Goal: Navigation & Orientation: Go to known website

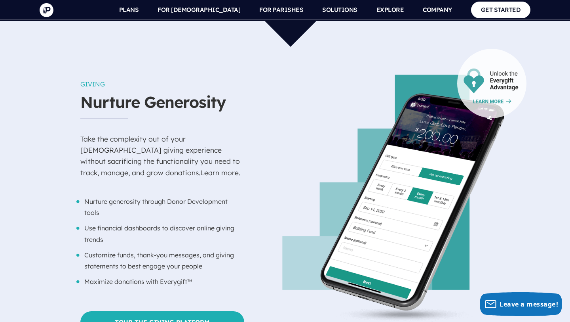
scroll to position [814, 0]
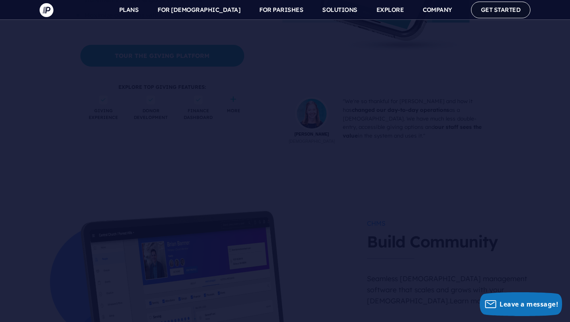
click at [501, 12] on link "GET STARTED" at bounding box center [501, 10] width 60 height 16
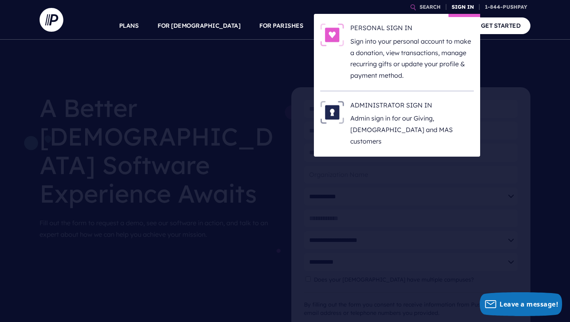
click at [462, 11] on link "SIGN IN" at bounding box center [463, 7] width 29 height 14
click at [411, 117] on p "Admin sign in for our Giving, [DEMOGRAPHIC_DATA] and MAS customers" at bounding box center [412, 129] width 124 height 34
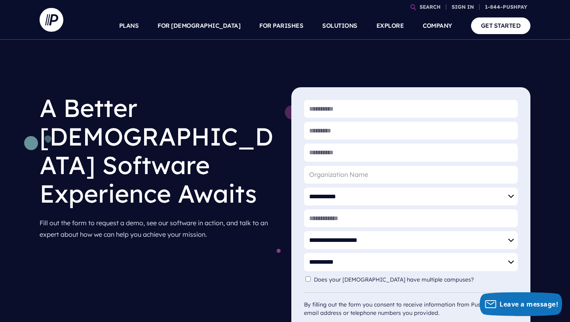
click at [389, 68] on div "**********" at bounding box center [285, 202] width 570 height 324
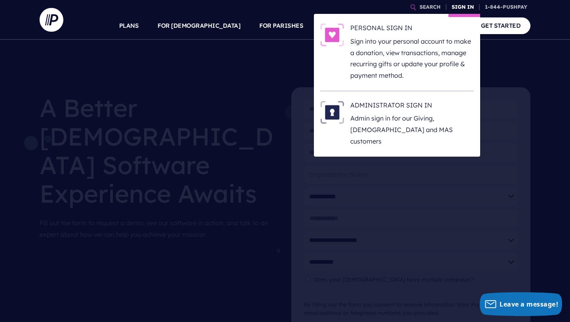
click at [463, 6] on link "SIGN IN" at bounding box center [463, 7] width 29 height 14
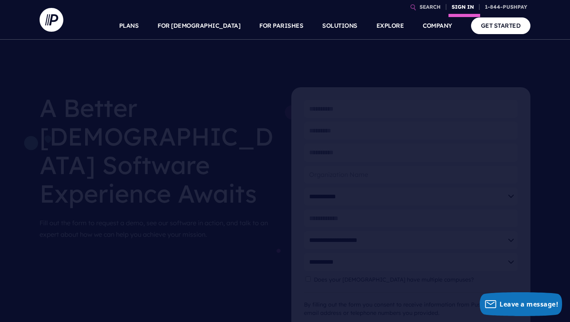
click at [463, 6] on link "SIGN IN" at bounding box center [463, 7] width 29 height 14
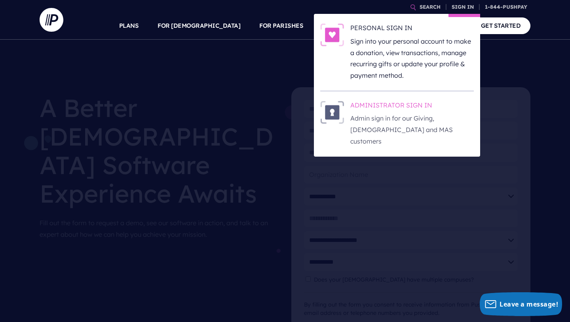
click at [411, 116] on p "Admin sign in for our Giving, [DEMOGRAPHIC_DATA] and MAS customers" at bounding box center [412, 129] width 124 height 34
